Goal: Browse casually

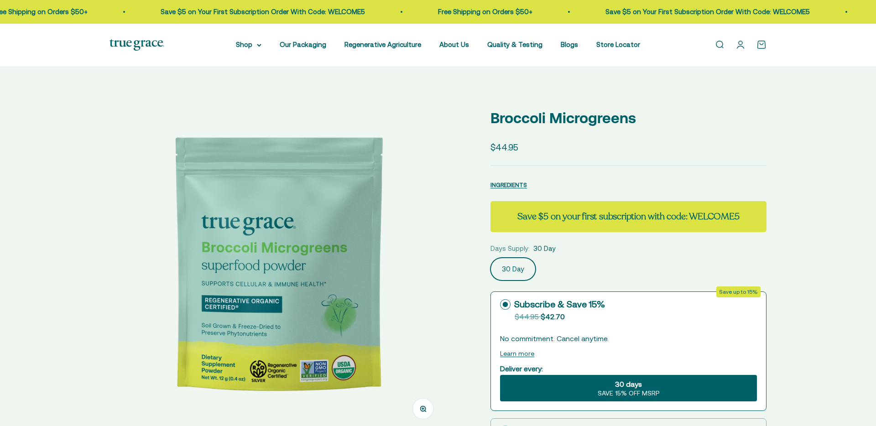
select select "3"
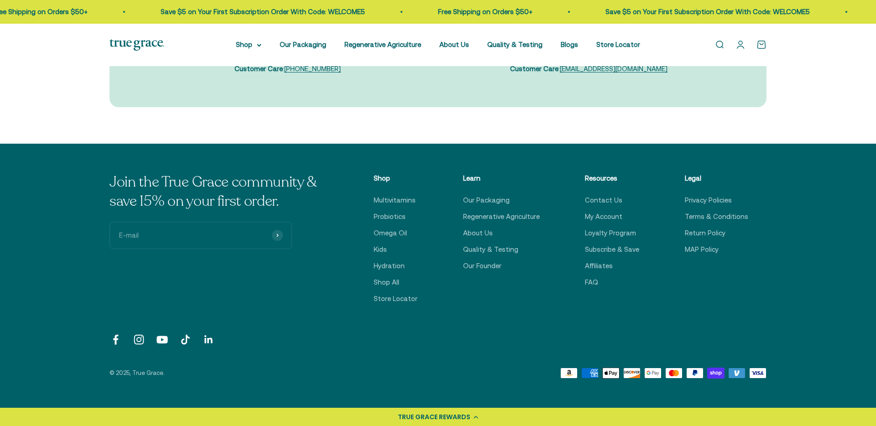
scroll to position [2877, 0]
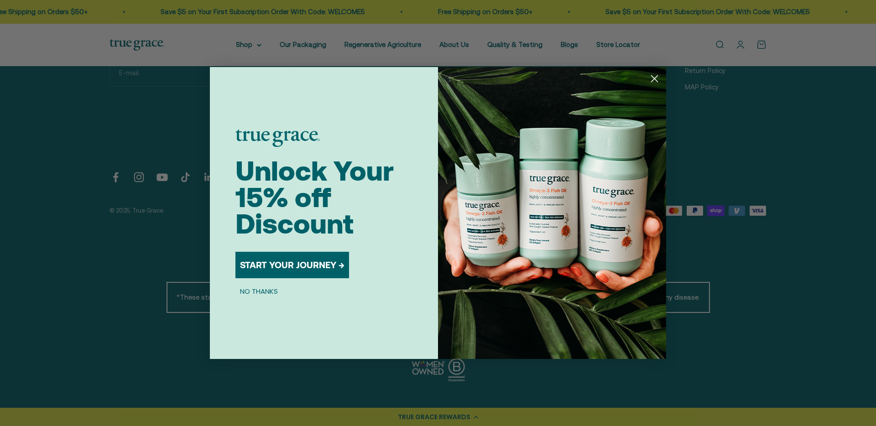
click at [654, 75] on circle "Close dialog" at bounding box center [654, 78] width 15 height 15
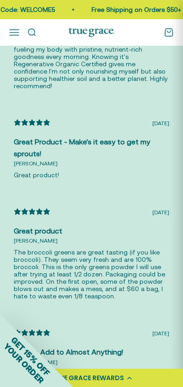
scroll to position [2353, 0]
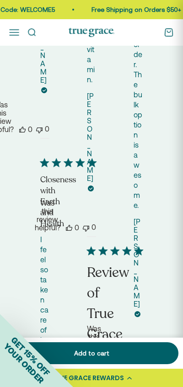
scroll to position [3842, 0]
